Goal: Find specific page/section: Find specific page/section

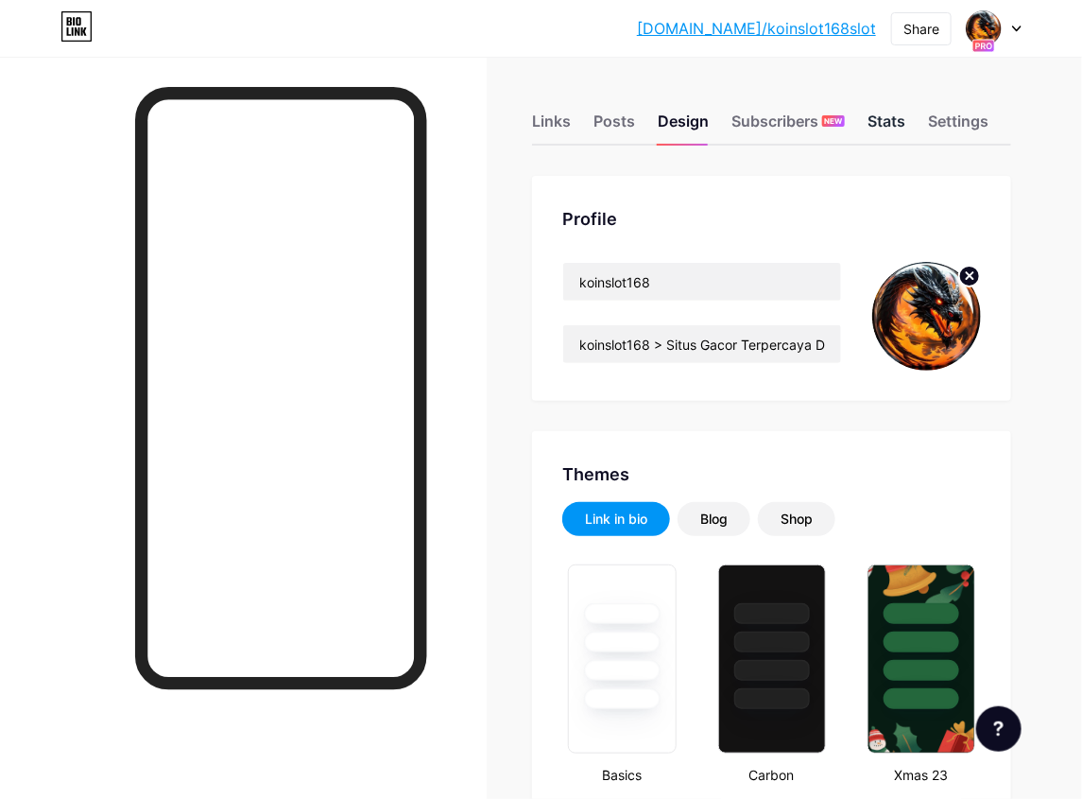
click at [901, 120] on div "Stats" at bounding box center [887, 127] width 38 height 34
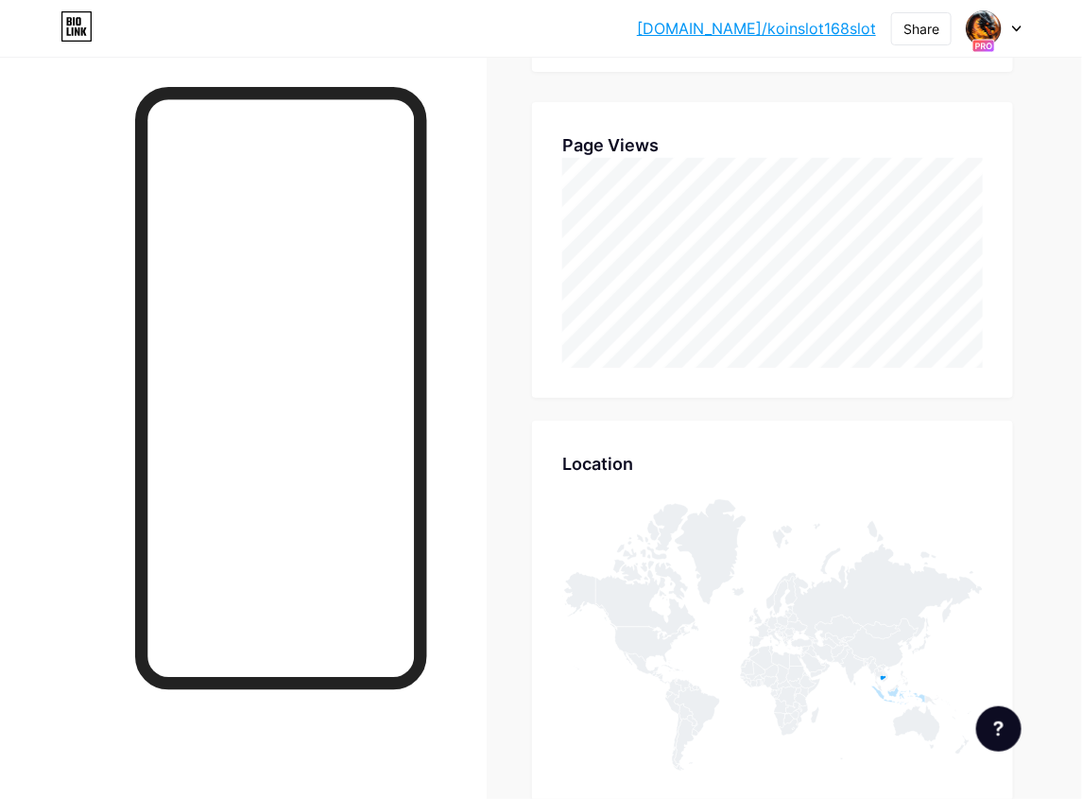
scroll to position [453, 0]
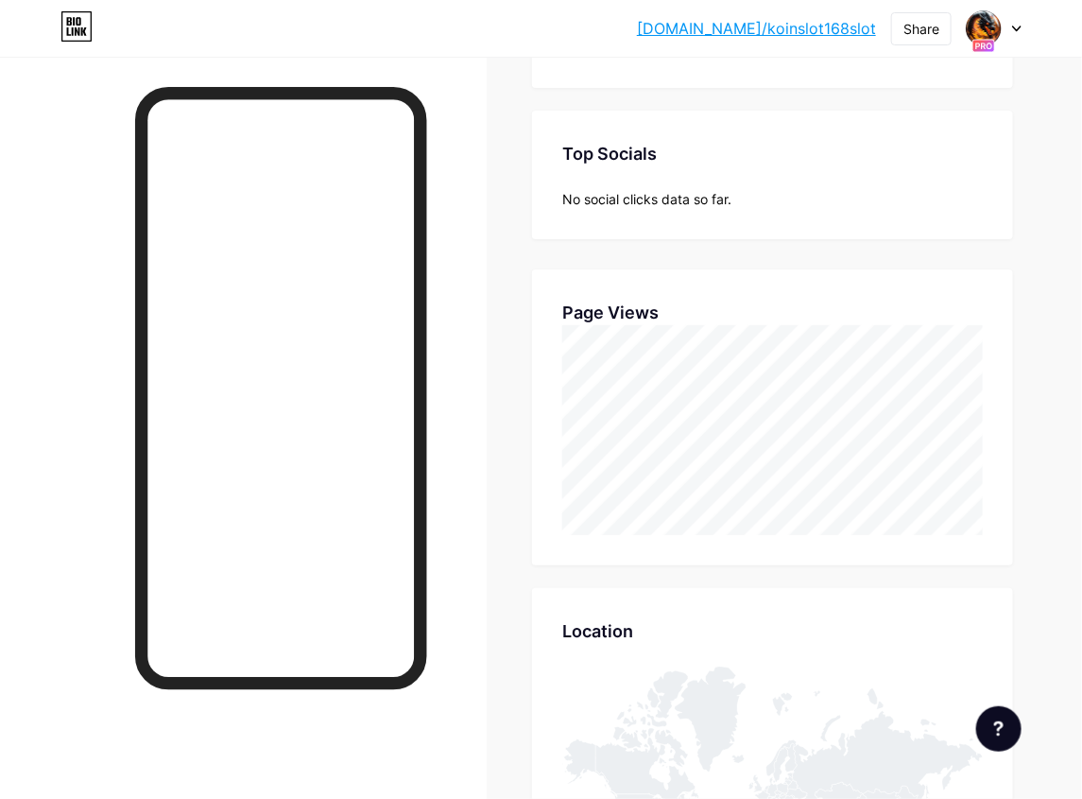
click at [1007, 32] on div at bounding box center [994, 28] width 55 height 34
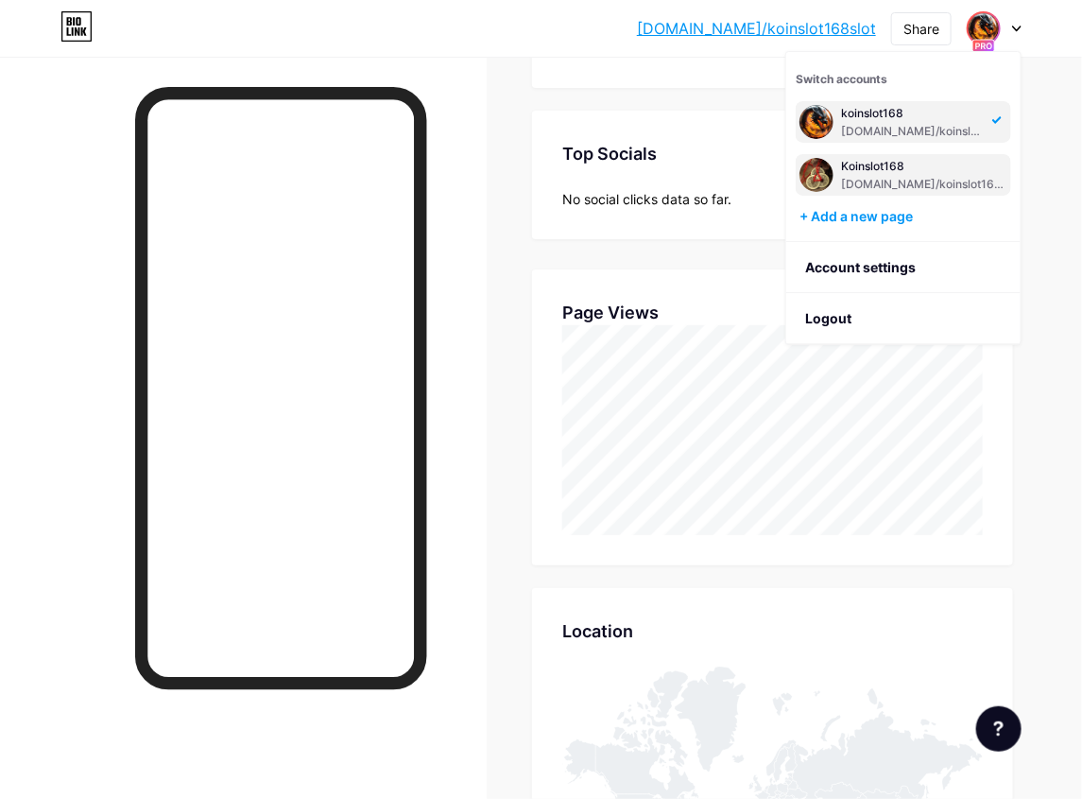
click at [942, 165] on div "Koinslot168" at bounding box center [924, 166] width 166 height 15
